Goal: Task Accomplishment & Management: Use online tool/utility

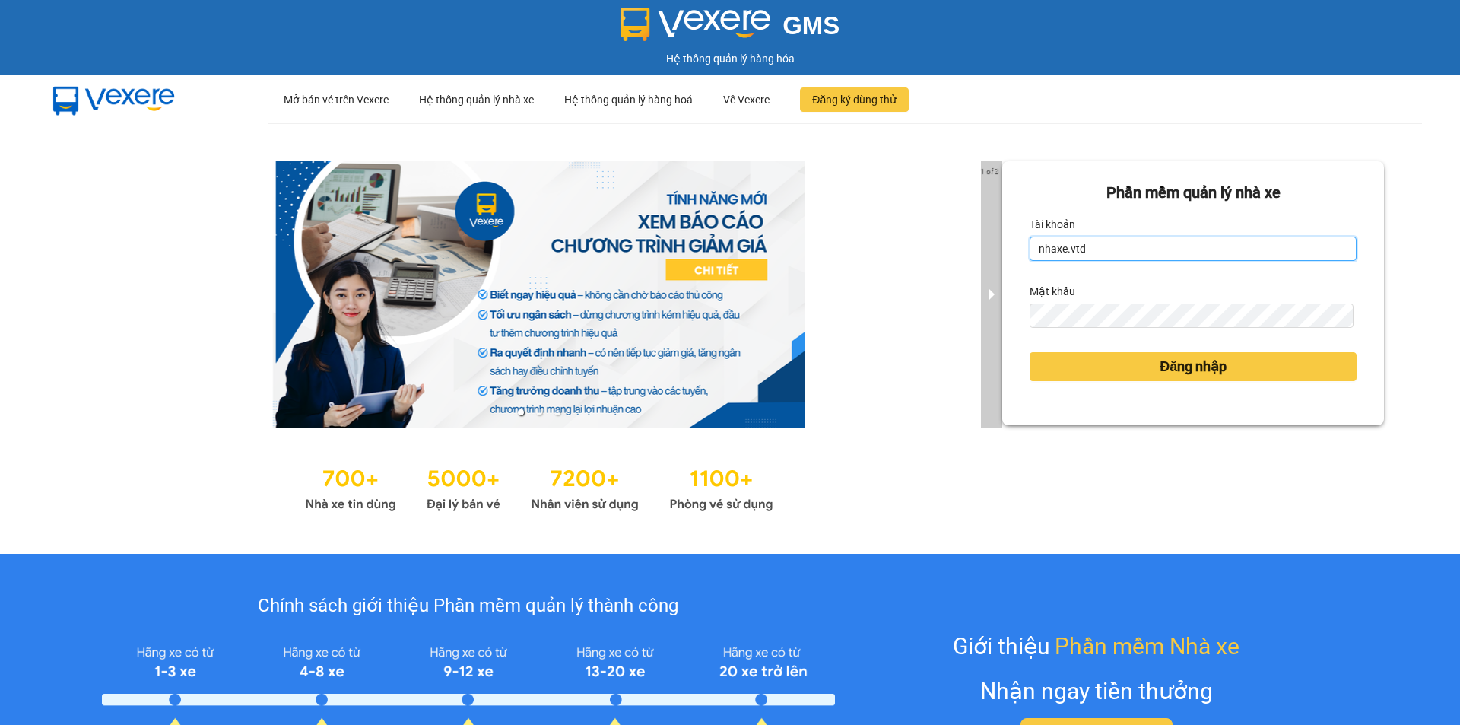
drag, startPoint x: 1112, startPoint y: 252, endPoint x: 991, endPoint y: 243, distance: 121.3
click at [991, 243] on div "1 of 3 Phần mềm quản lý nhà xe Tài khoản nhaxe.vtd Mật khẩu Đăng nhập" at bounding box center [730, 338] width 1460 height 430
type input "thanhvan.vtd"
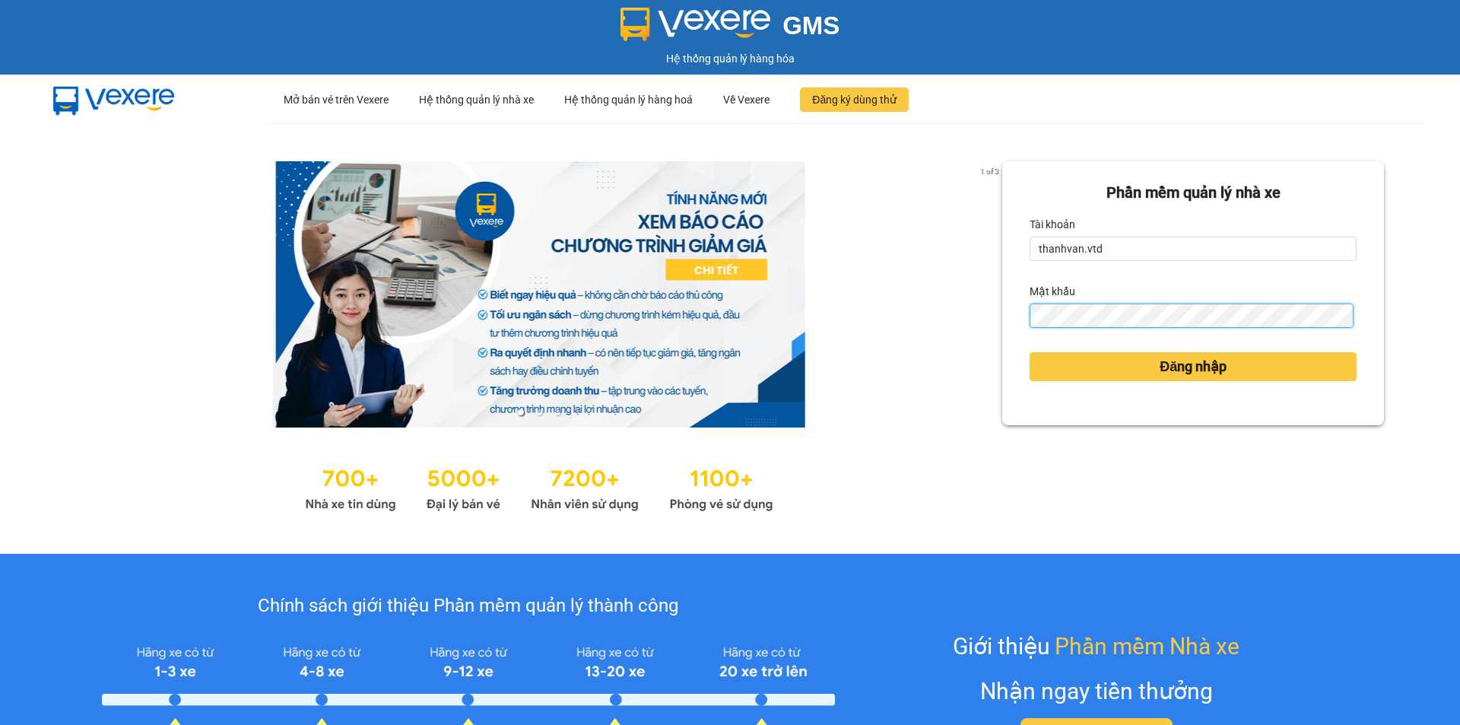
click at [1011, 338] on div "Phần mềm quản lý nhà xe Tài khoản thanhvan.vtd Mật khẩu Đăng nhập" at bounding box center [1193, 293] width 382 height 264
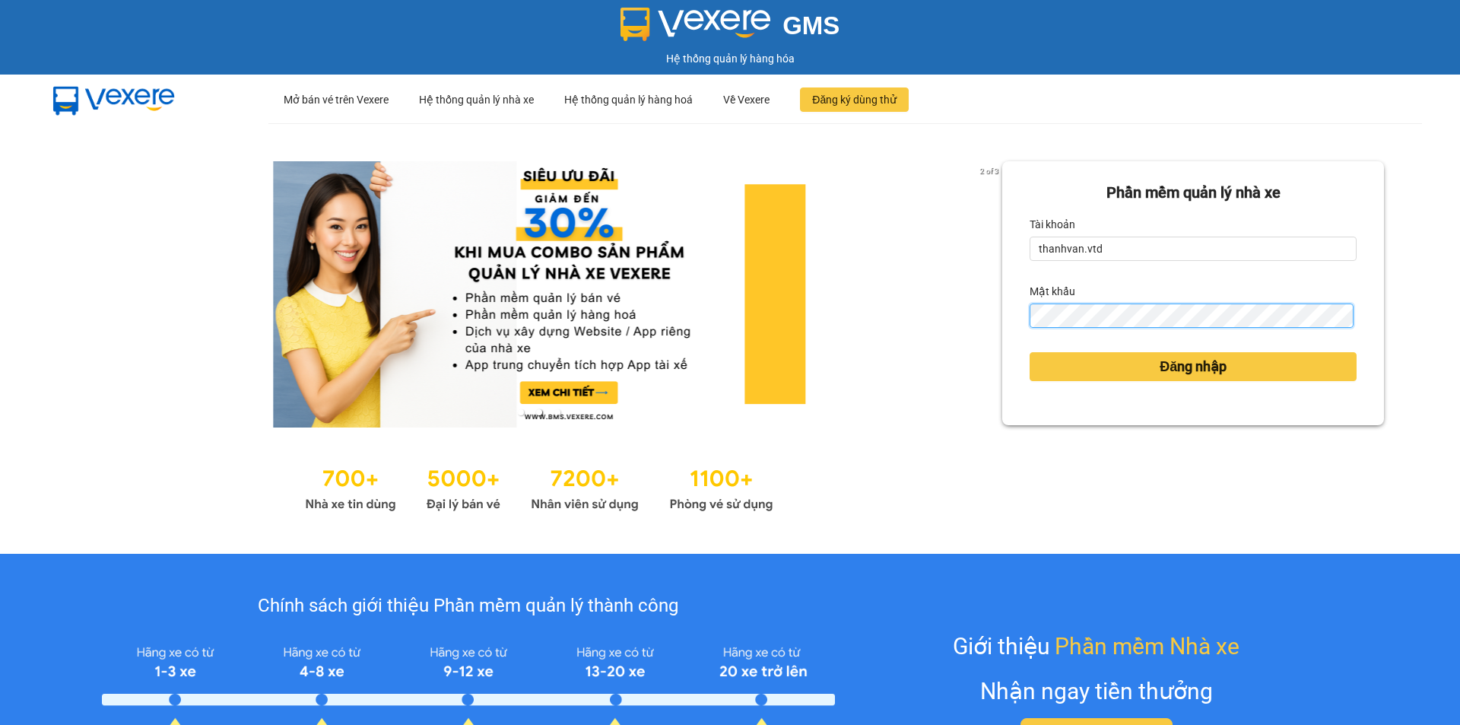
click at [1029, 352] on button "Đăng nhập" at bounding box center [1192, 366] width 327 height 29
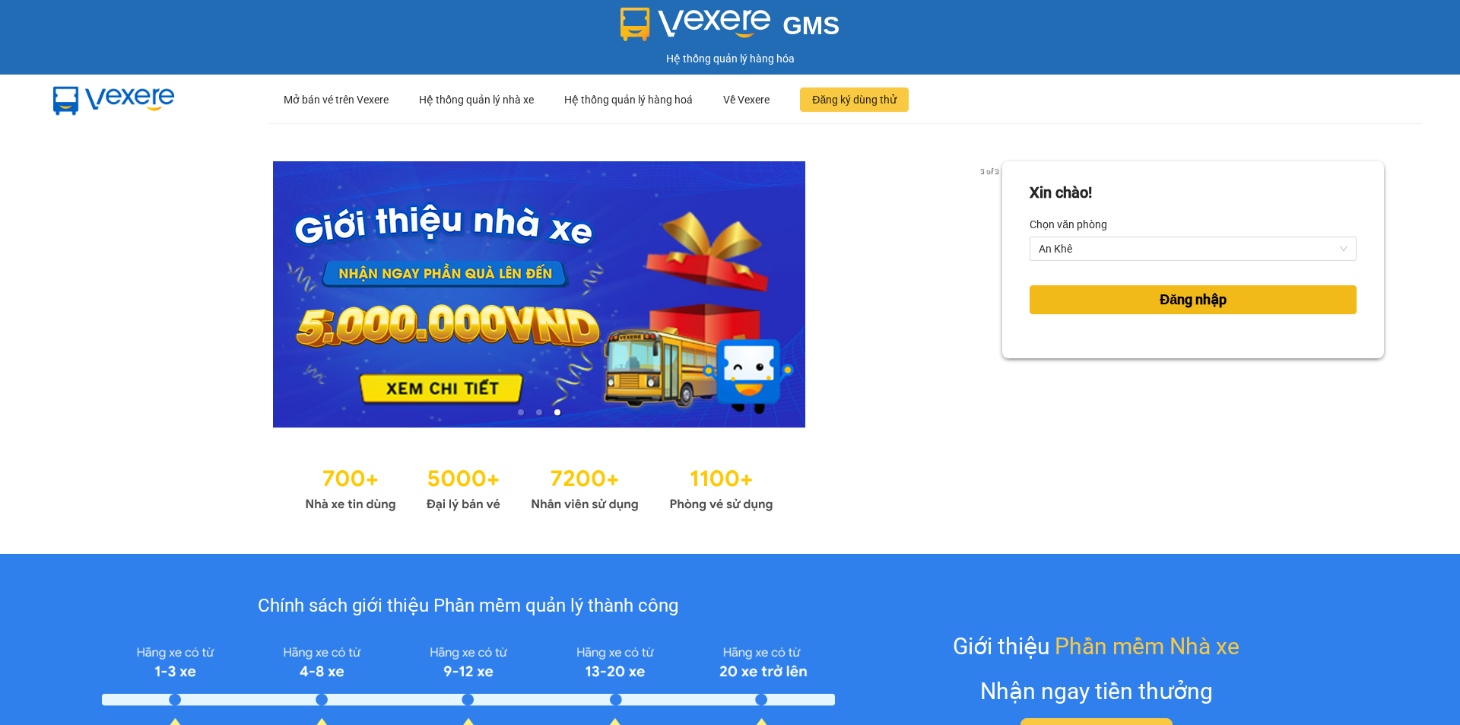
click at [1236, 297] on button "Đăng nhập" at bounding box center [1192, 299] width 327 height 29
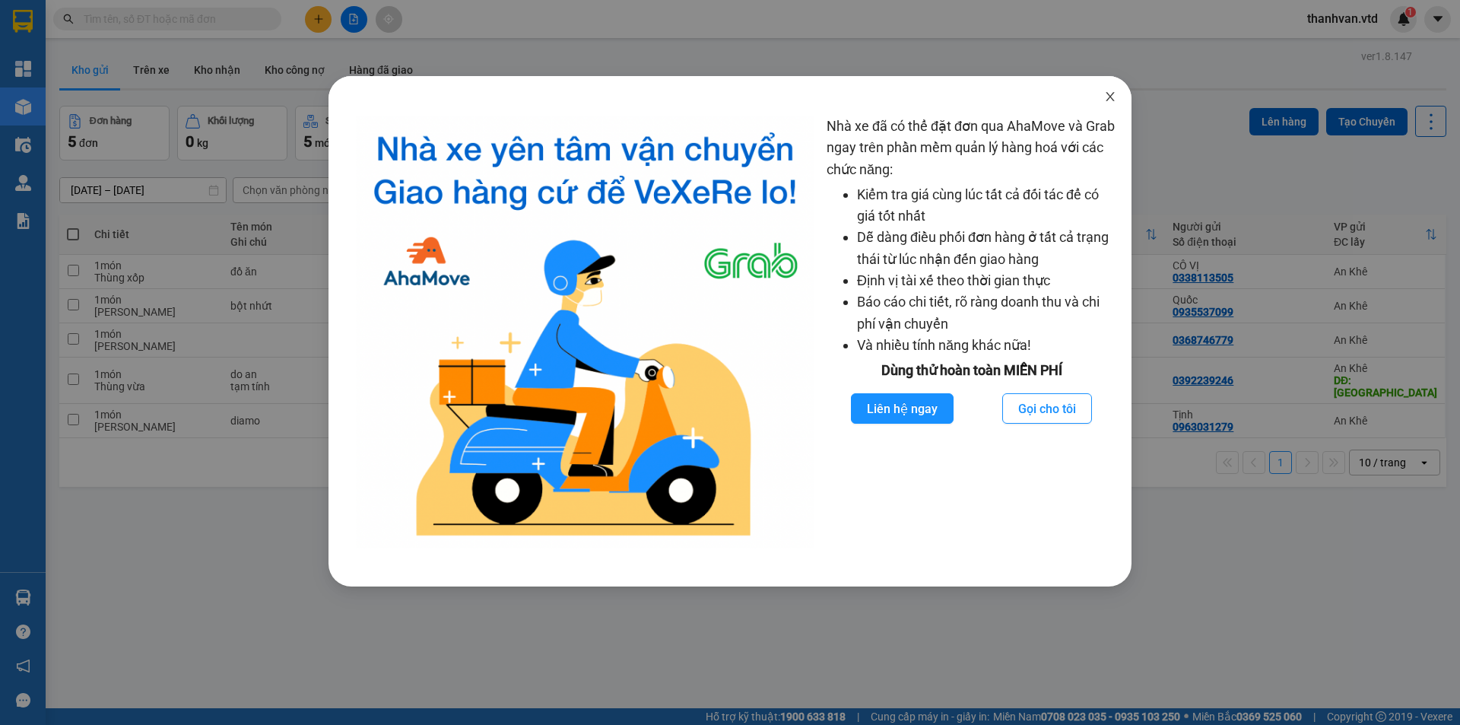
click at [1111, 97] on icon "close" at bounding box center [1110, 96] width 12 height 12
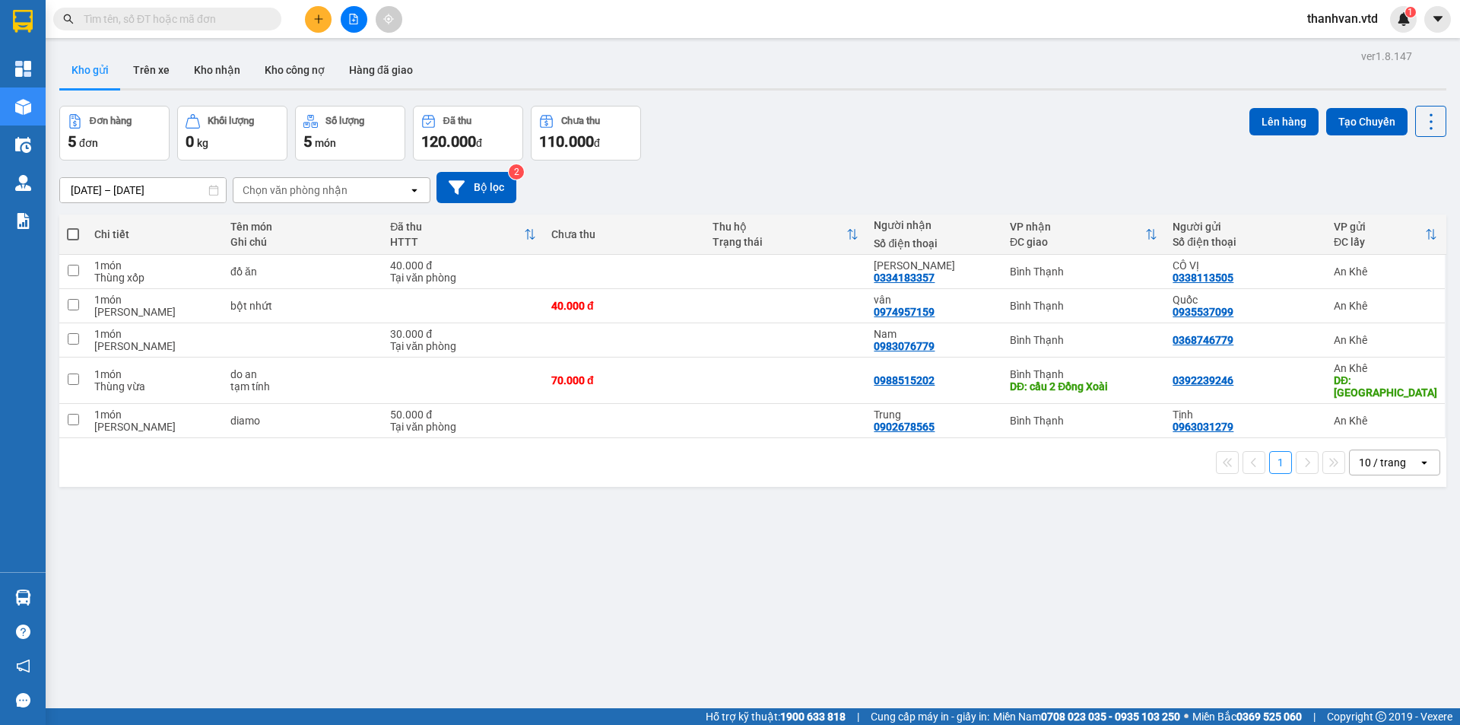
drag, startPoint x: 858, startPoint y: 128, endPoint x: 671, endPoint y: 87, distance: 191.3
click at [857, 127] on div "Đơn hàng 5 đơn Khối lượng 0 kg Số lượng 5 món Đã thu 120.000 đ Chưa thu 110.000…" at bounding box center [752, 133] width 1387 height 55
